Goal: Obtain resource: Obtain resource

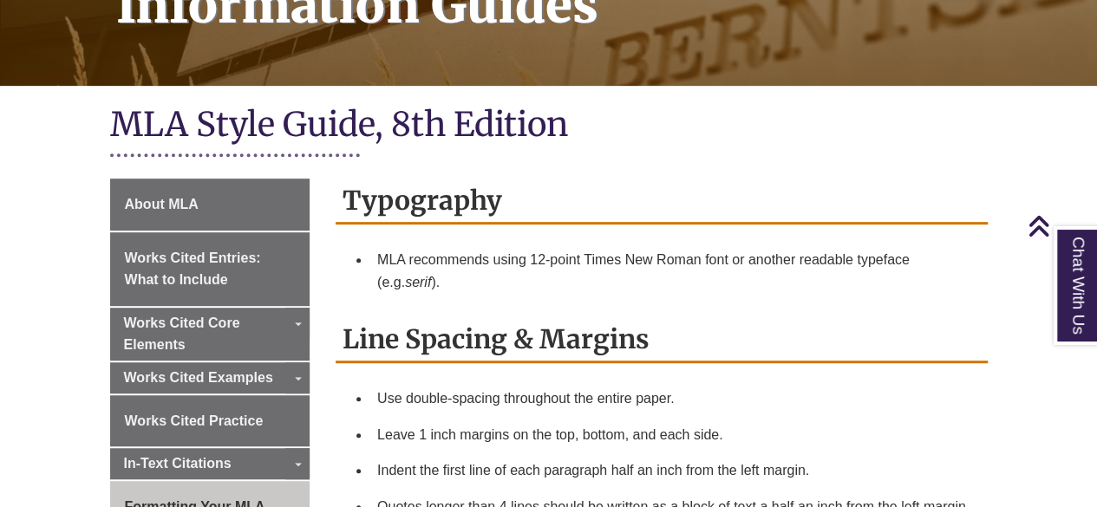
scroll to position [345, 0]
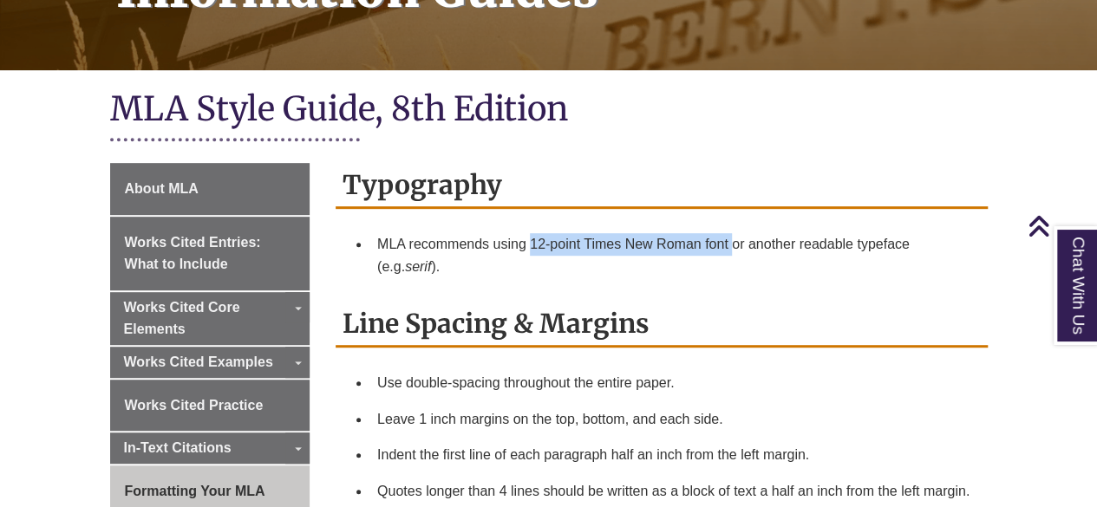
drag, startPoint x: 532, startPoint y: 219, endPoint x: 732, endPoint y: 218, distance: 200.4
click at [732, 226] on li "MLA recommends using 12-point Times New Roman font or another readable typeface…" at bounding box center [675, 255] width 611 height 58
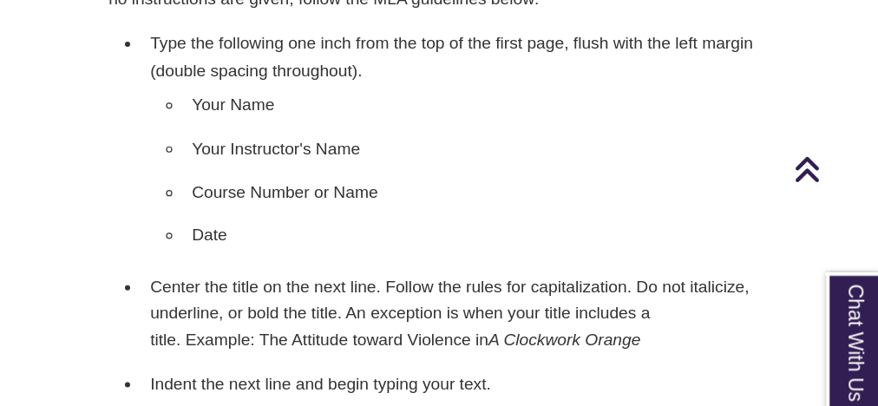
scroll to position [1710, 0]
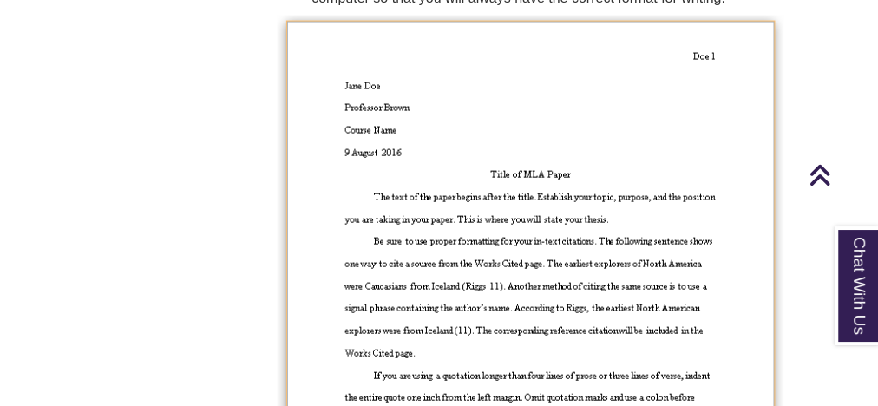
drag, startPoint x: 1096, startPoint y: 1, endPoint x: 270, endPoint y: 227, distance: 857.0
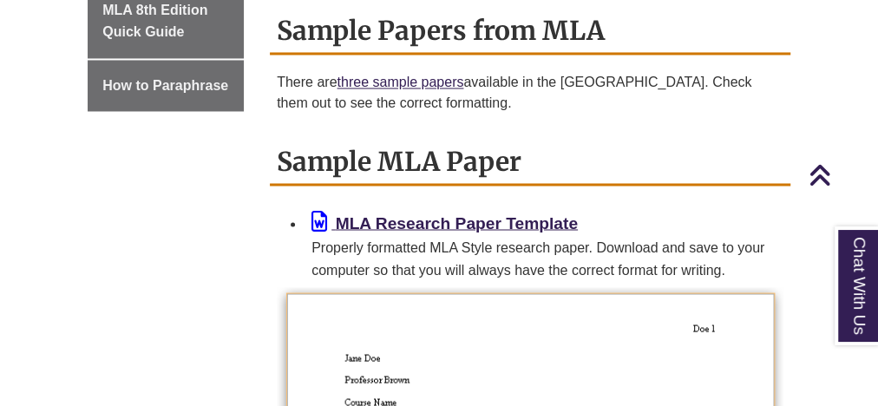
scroll to position [1435, 0]
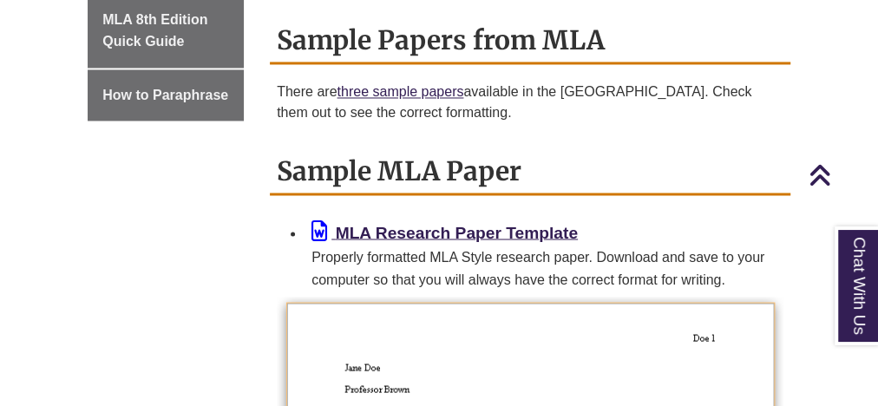
scroll to position [1438, 0]
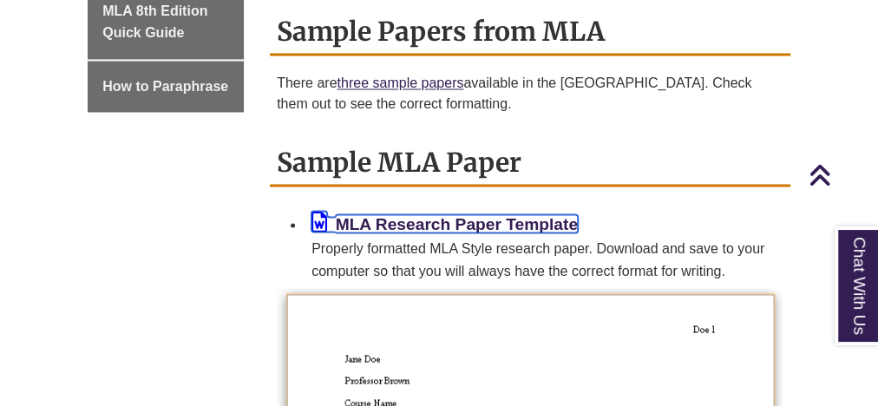
click at [515, 223] on b "MLA Research Paper Template" at bounding box center [457, 223] width 242 height 18
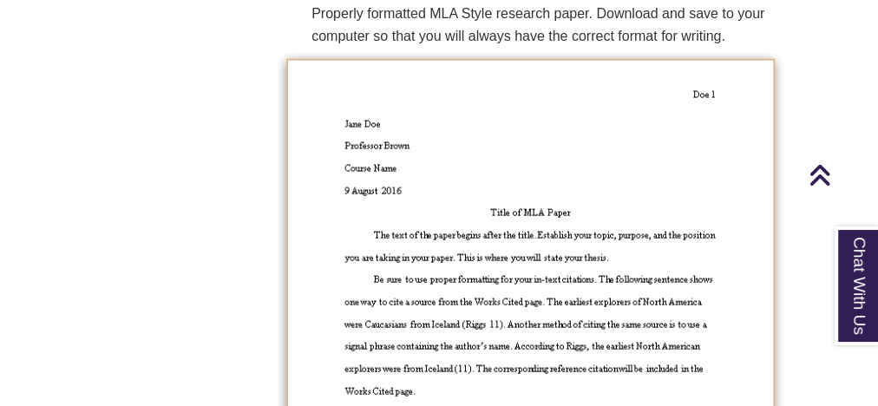
scroll to position [1668, 0]
